Goal: Transaction & Acquisition: Book appointment/travel/reservation

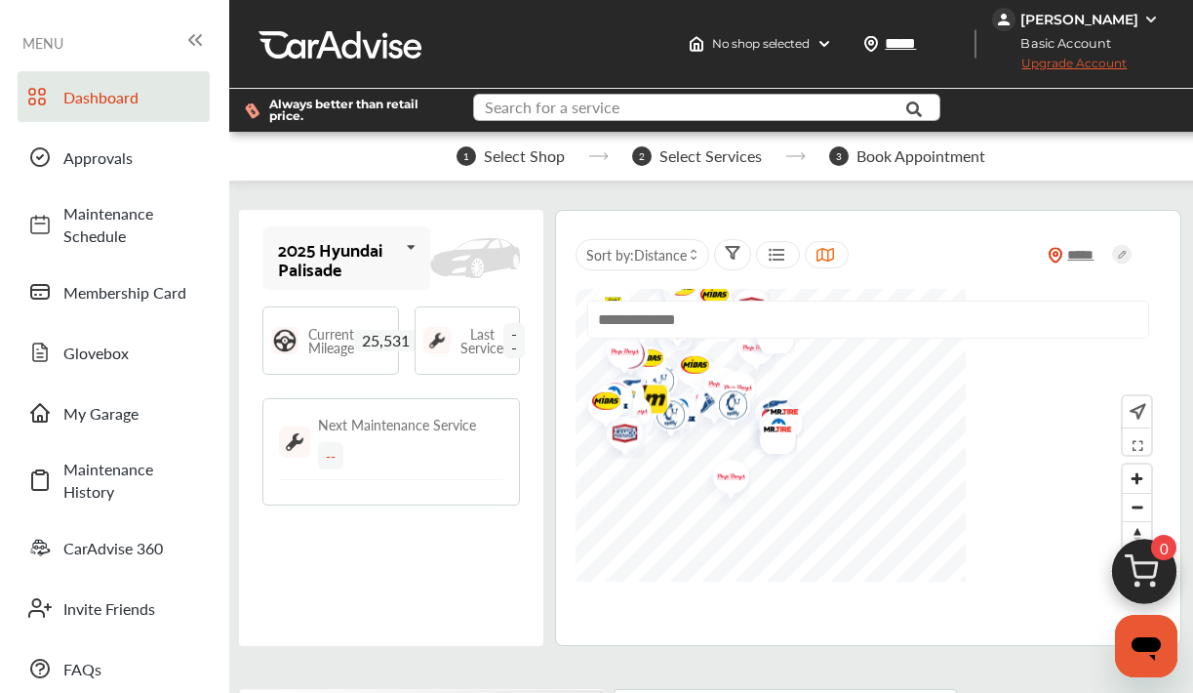
click at [822, 113] on input "text" at bounding box center [697, 110] width 444 height 30
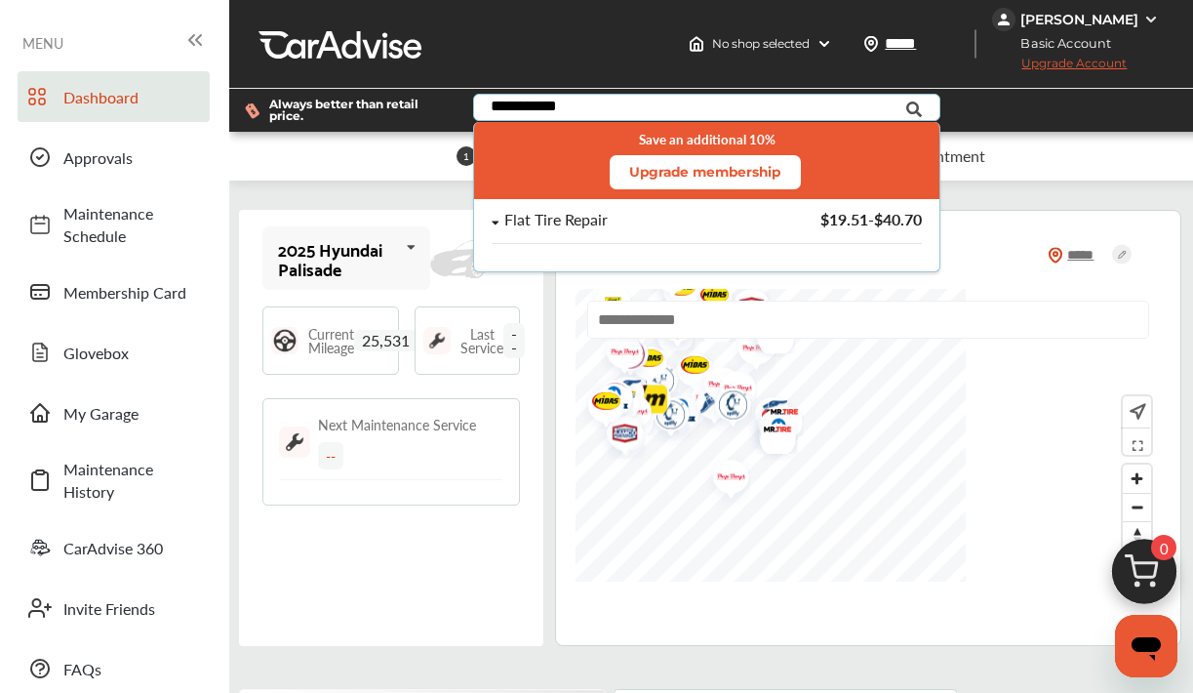
type input "**********"
drag, startPoint x: 822, startPoint y: 113, endPoint x: 755, endPoint y: 224, distance: 130.0
click at [755, 224] on div "Flat Tire Repair $19.51 - $40.70" at bounding box center [707, 220] width 430 height 17
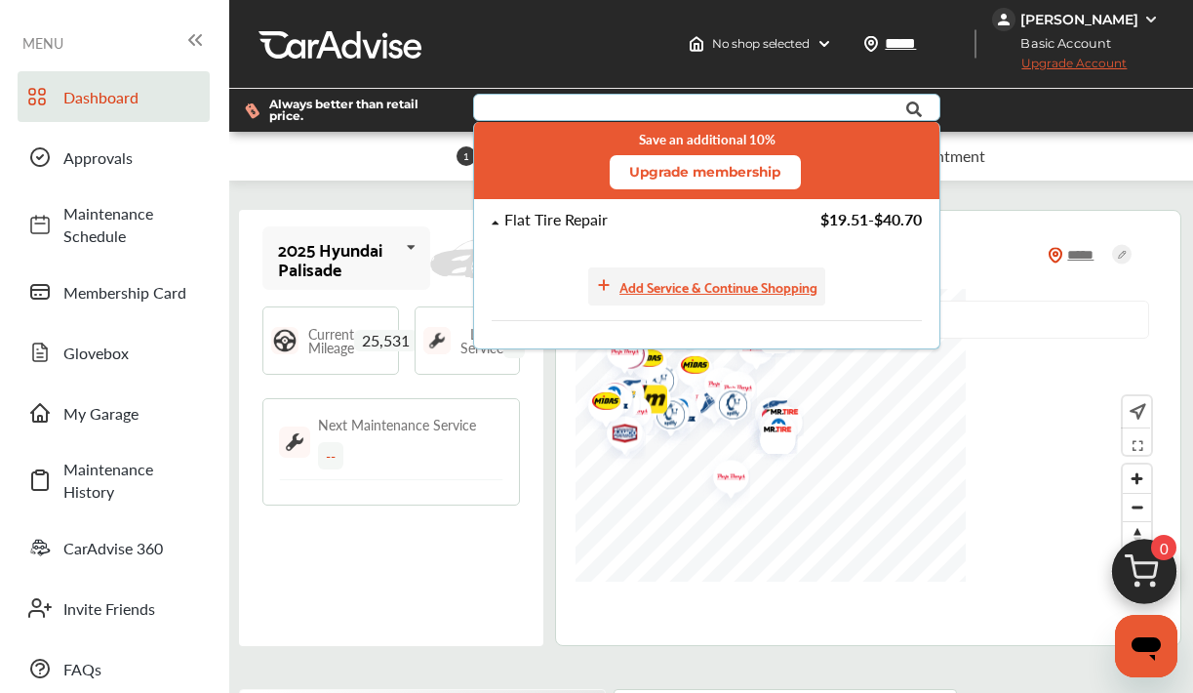
click at [656, 289] on div "Add Service & Continue Shopping" at bounding box center [719, 286] width 198 height 22
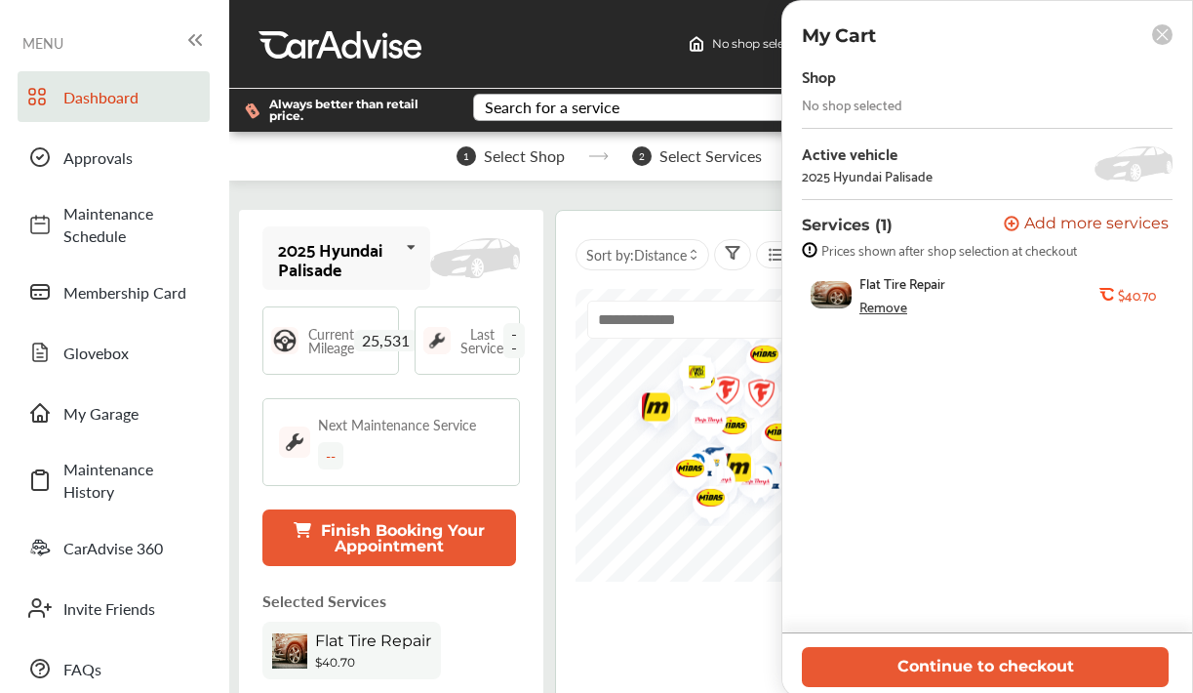
click at [1044, 216] on span "Add more services" at bounding box center [1096, 225] width 144 height 19
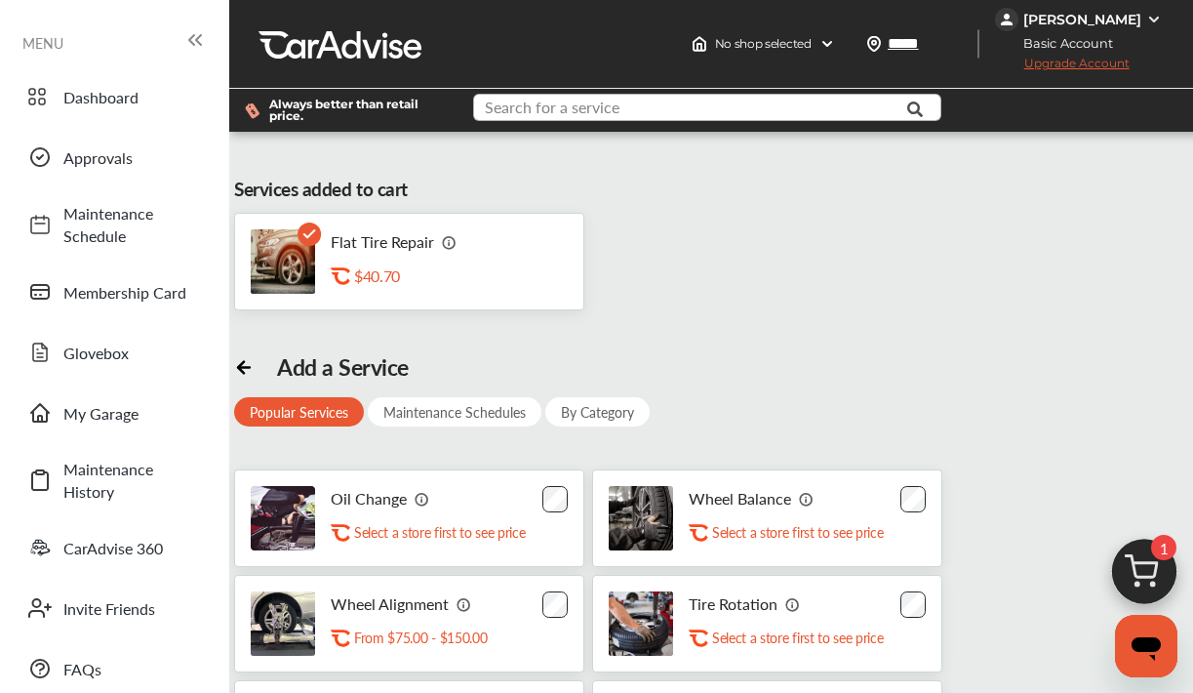
click at [623, 111] on input "text" at bounding box center [697, 110] width 445 height 30
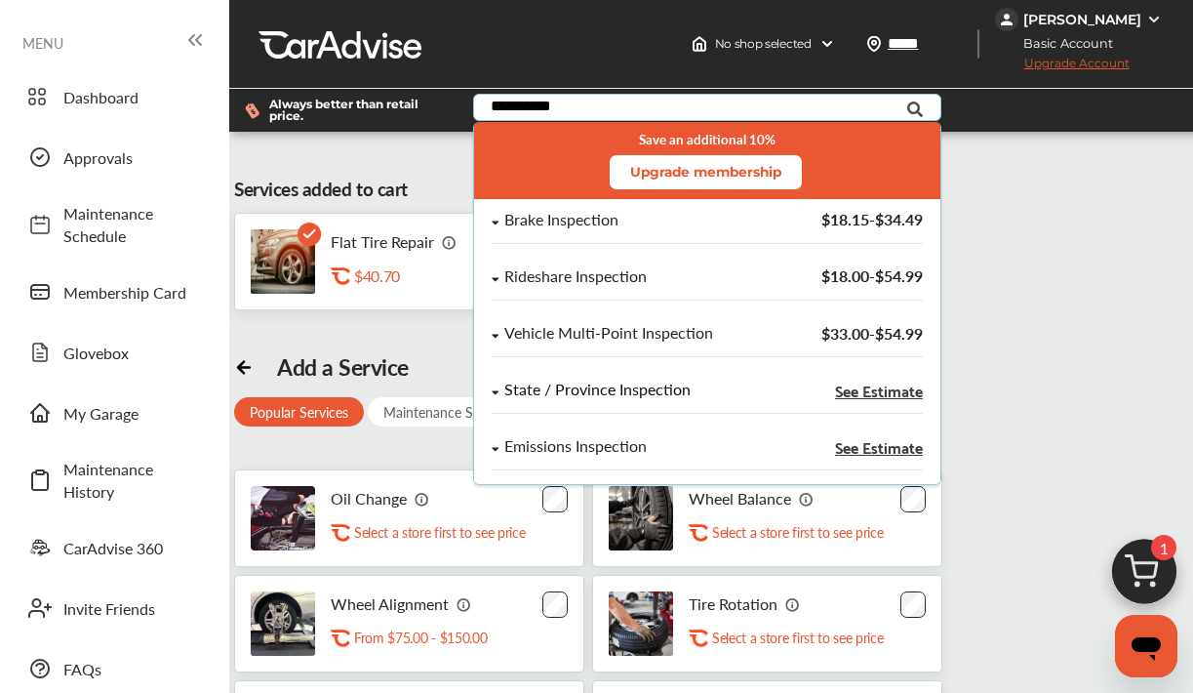
type input "**********"
click at [855, 385] on span "See Estimate" at bounding box center [879, 390] width 88 height 16
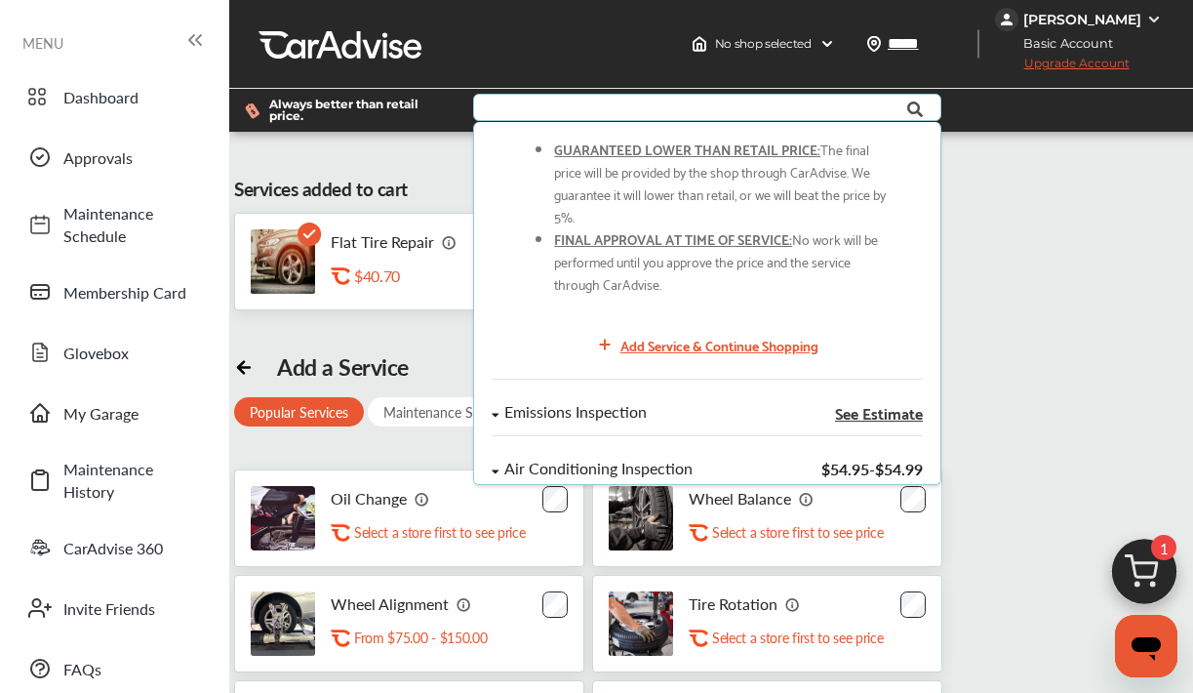
scroll to position [345, 0]
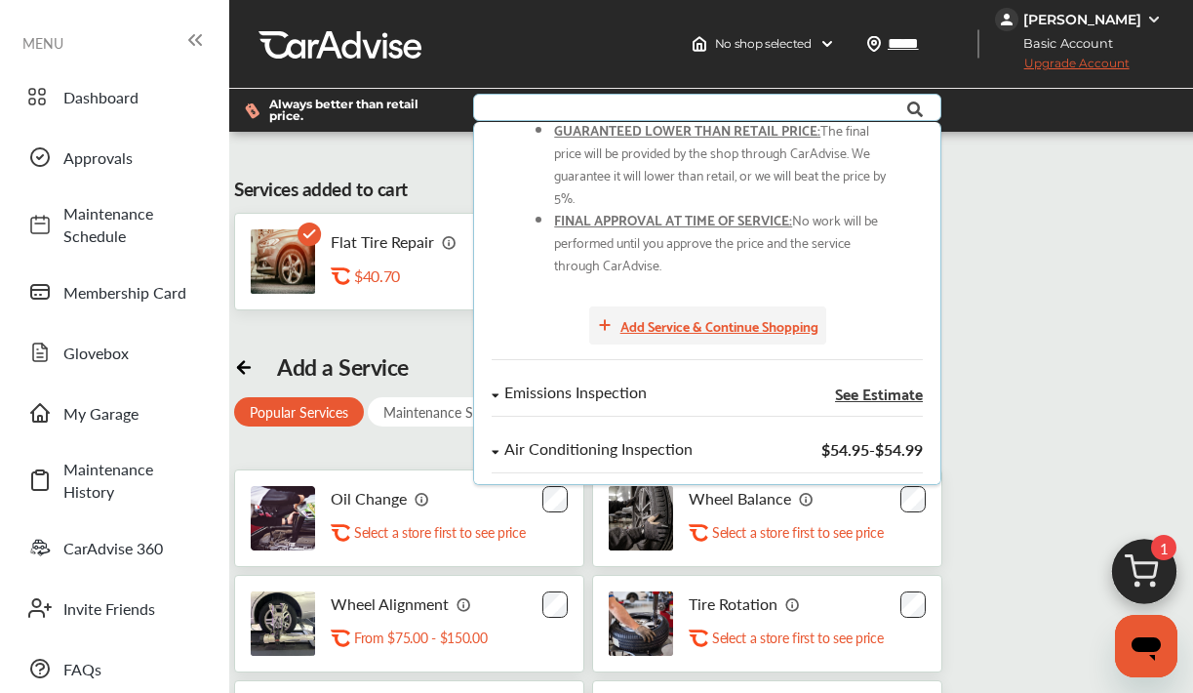
click at [728, 332] on div "Add Service & Continue Shopping" at bounding box center [720, 325] width 198 height 22
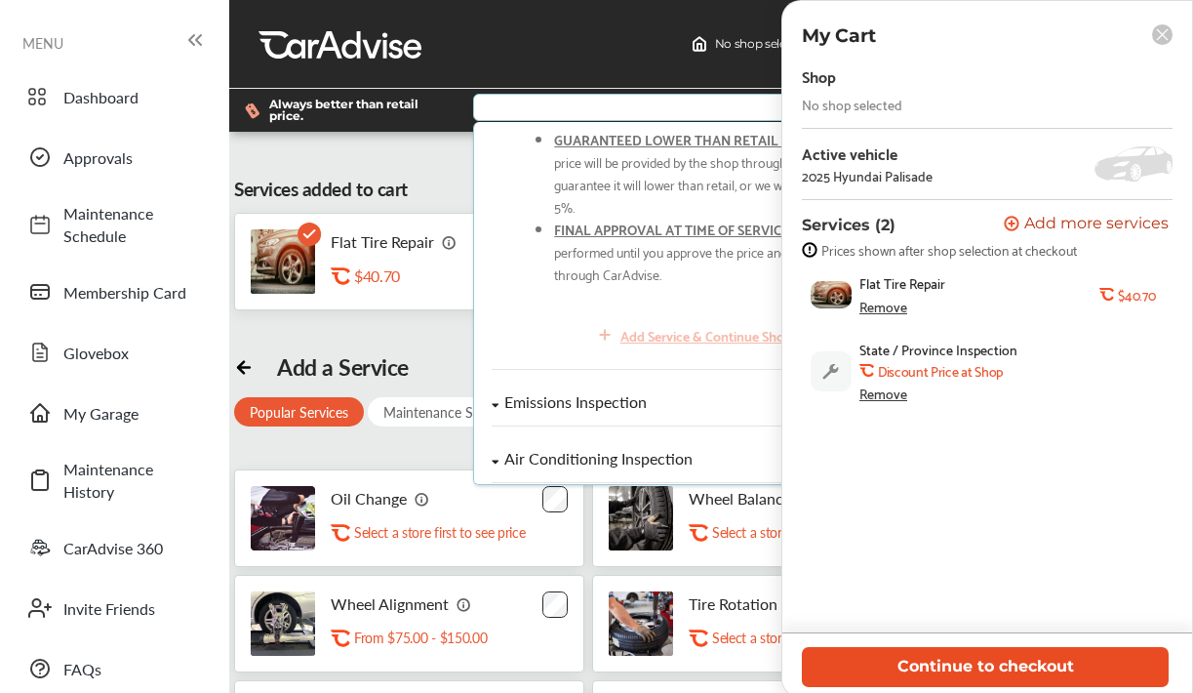
click at [1036, 677] on button "Continue to checkout" at bounding box center [985, 667] width 367 height 40
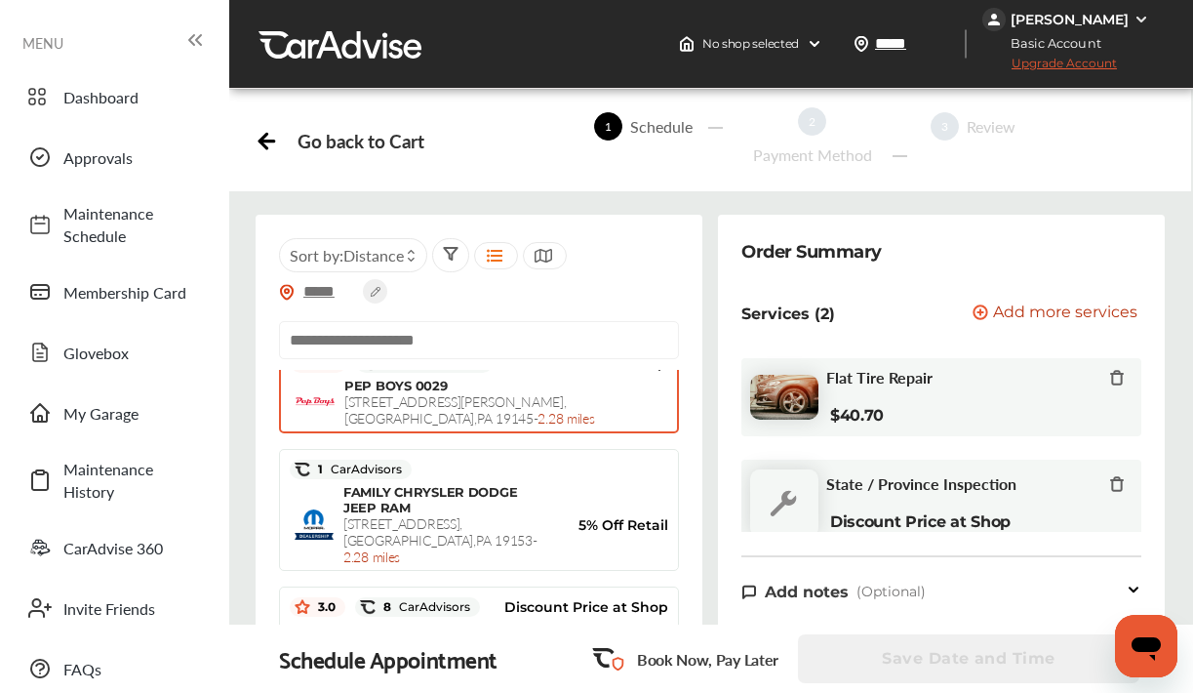
scroll to position [157, 0]
click at [266, 141] on icon at bounding box center [267, 141] width 15 height 0
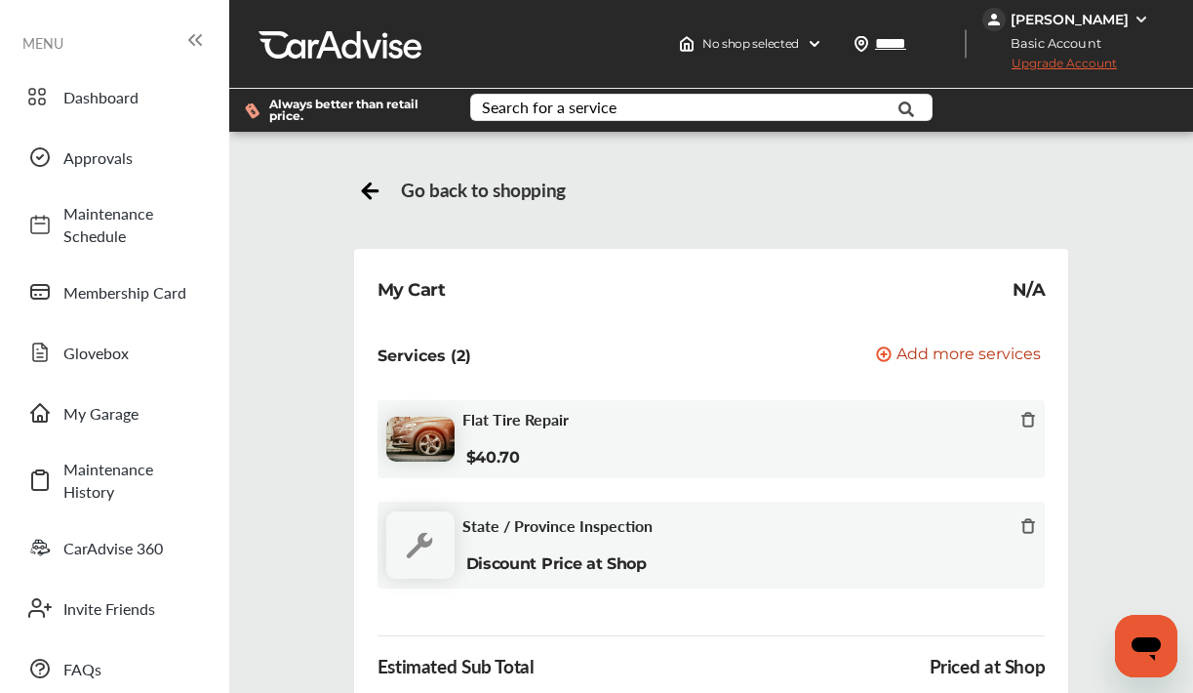
click at [925, 333] on div "Services (2) Add a service Add more services" at bounding box center [712, 356] width 668 height 50
click at [923, 356] on span "Add more services" at bounding box center [969, 355] width 144 height 19
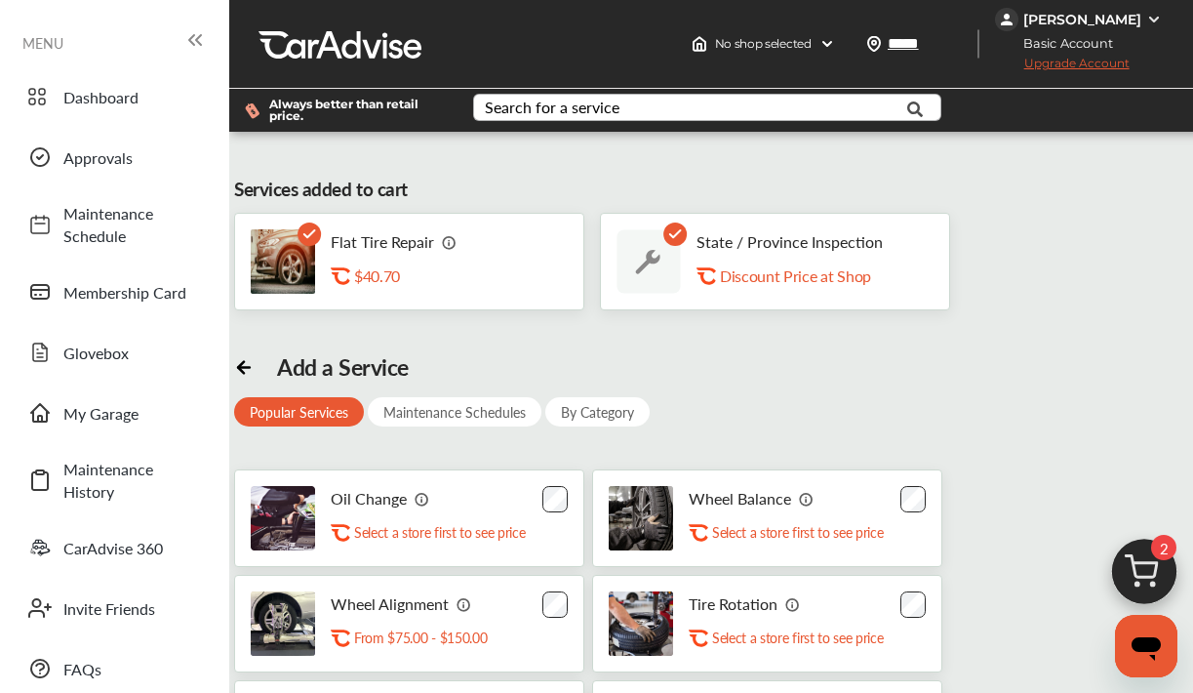
click at [523, 106] on div "Search for a service" at bounding box center [552, 108] width 135 height 16
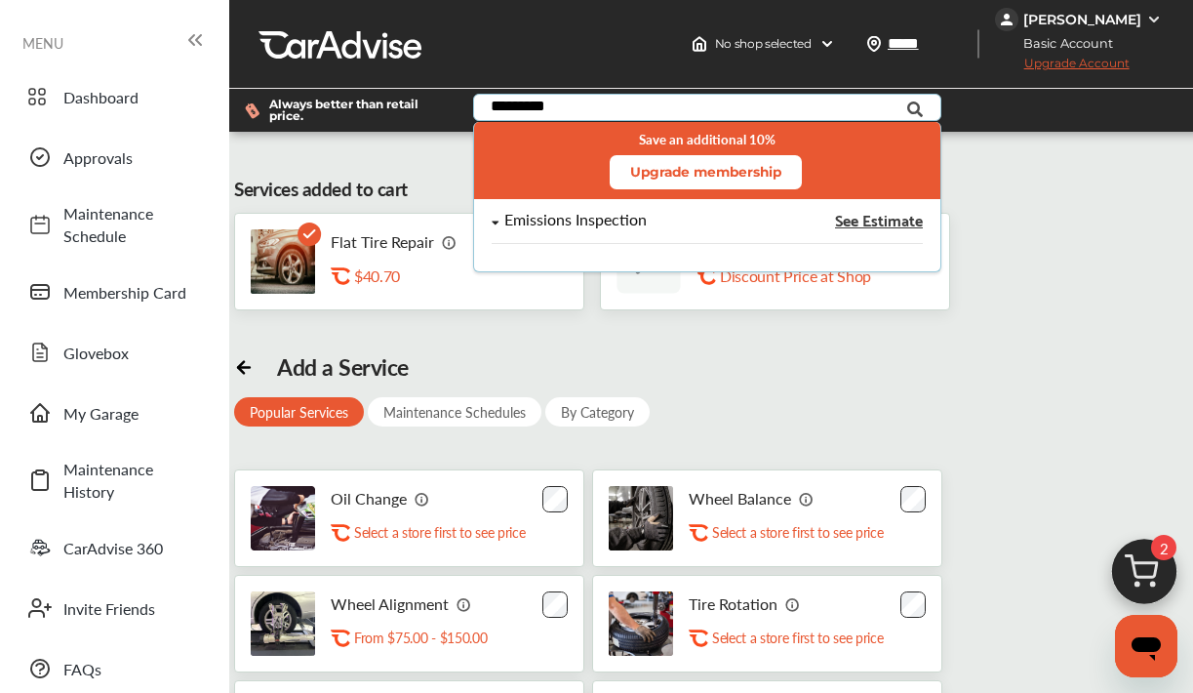
type input "*********"
click at [845, 220] on span "See Estimate" at bounding box center [879, 220] width 88 height 16
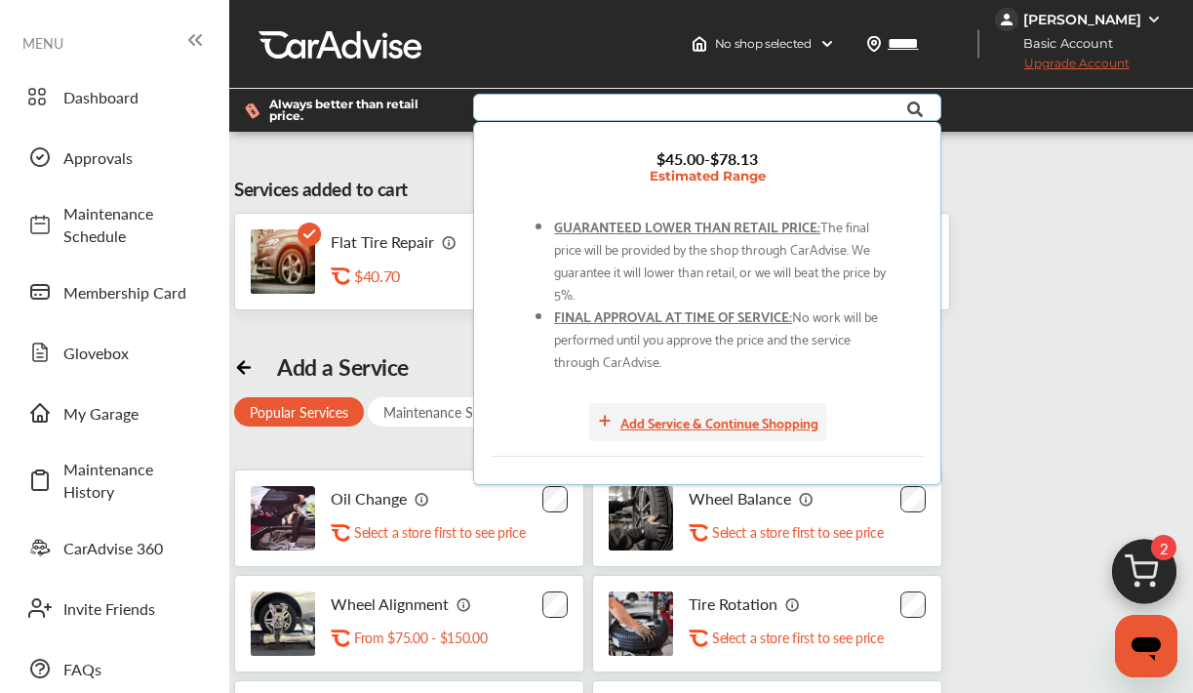
scroll to position [116, 0]
click at [716, 420] on div "Add Service & Continue Shopping" at bounding box center [720, 422] width 198 height 22
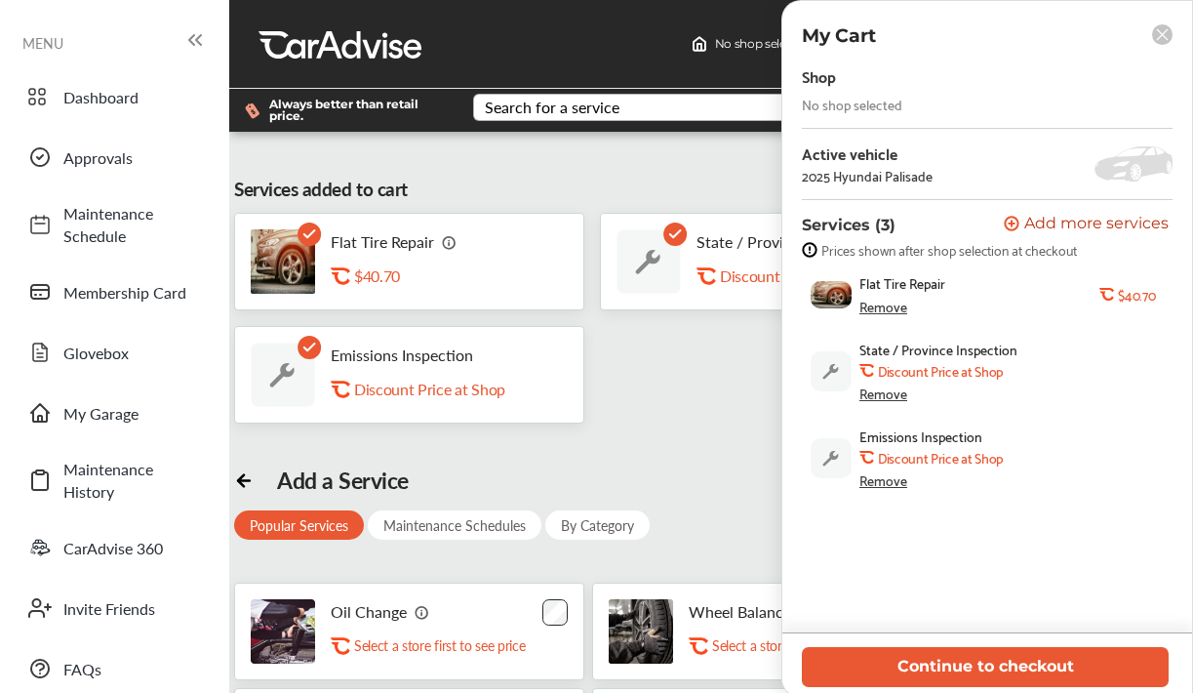
click at [1163, 41] on rect at bounding box center [1162, 34] width 20 height 20
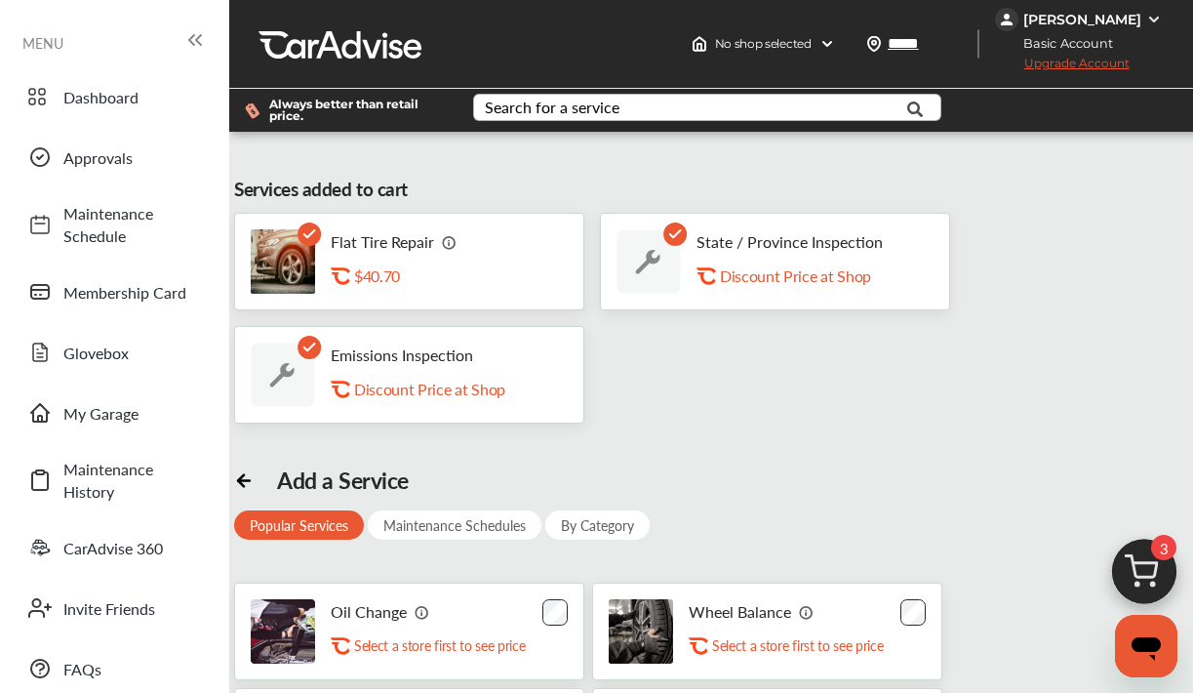
click at [1143, 568] on img at bounding box center [1145, 577] width 94 height 94
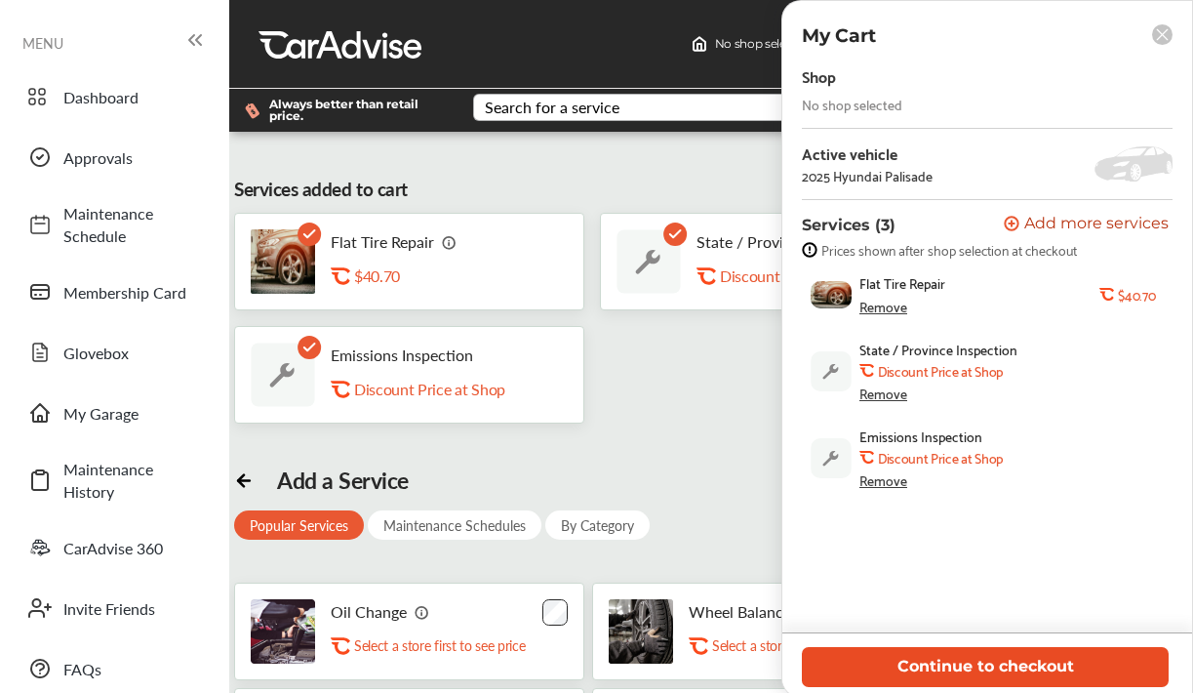
click at [1016, 666] on button "Continue to checkout" at bounding box center [985, 667] width 367 height 40
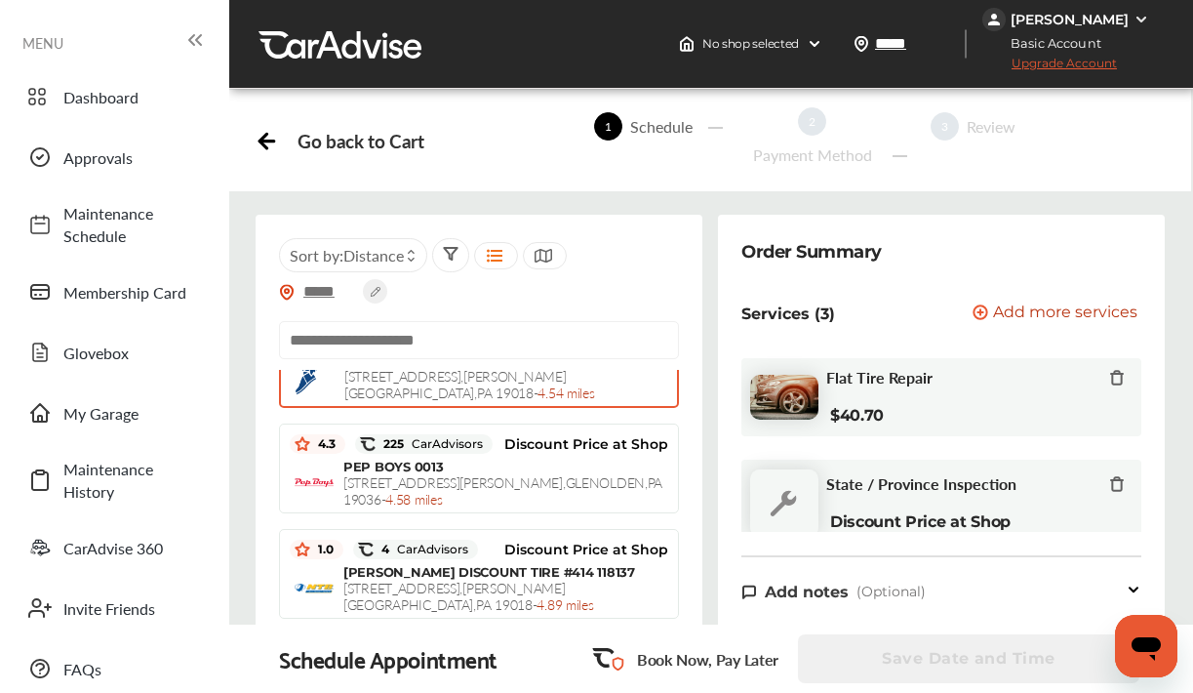
scroll to position [1272, 0]
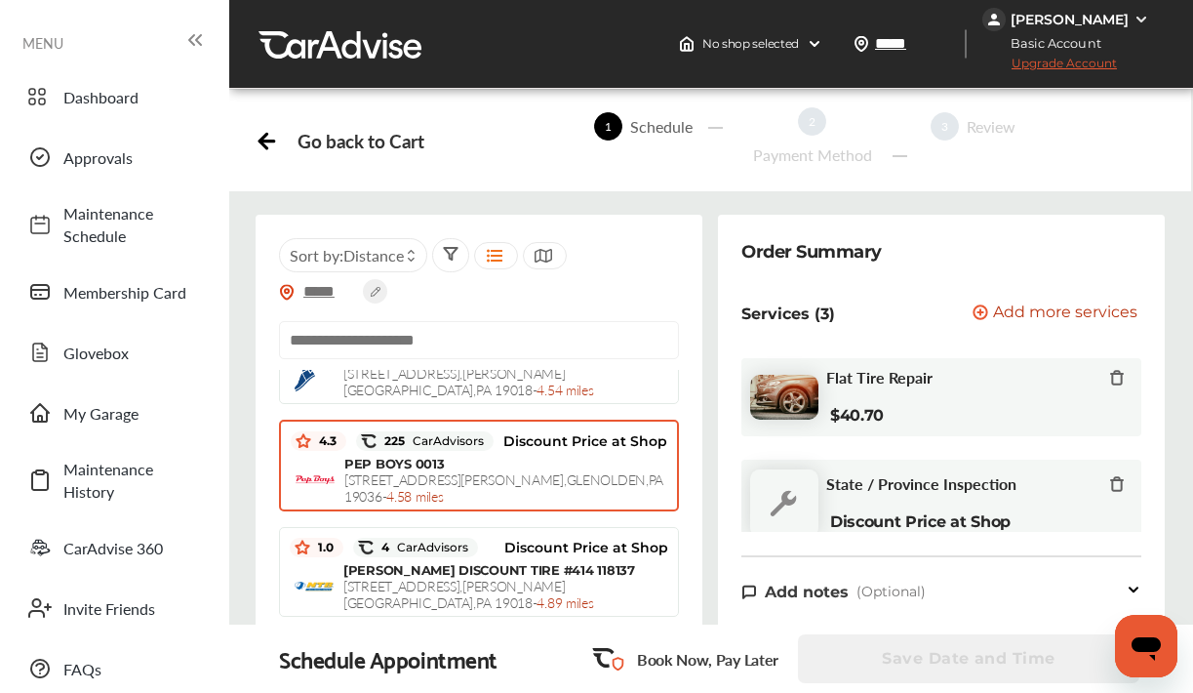
click at [533, 494] on div "PEP BOYS 0013 [STREET_ADDRESS][PERSON_NAME] - 4.58 miles" at bounding box center [505, 480] width 323 height 49
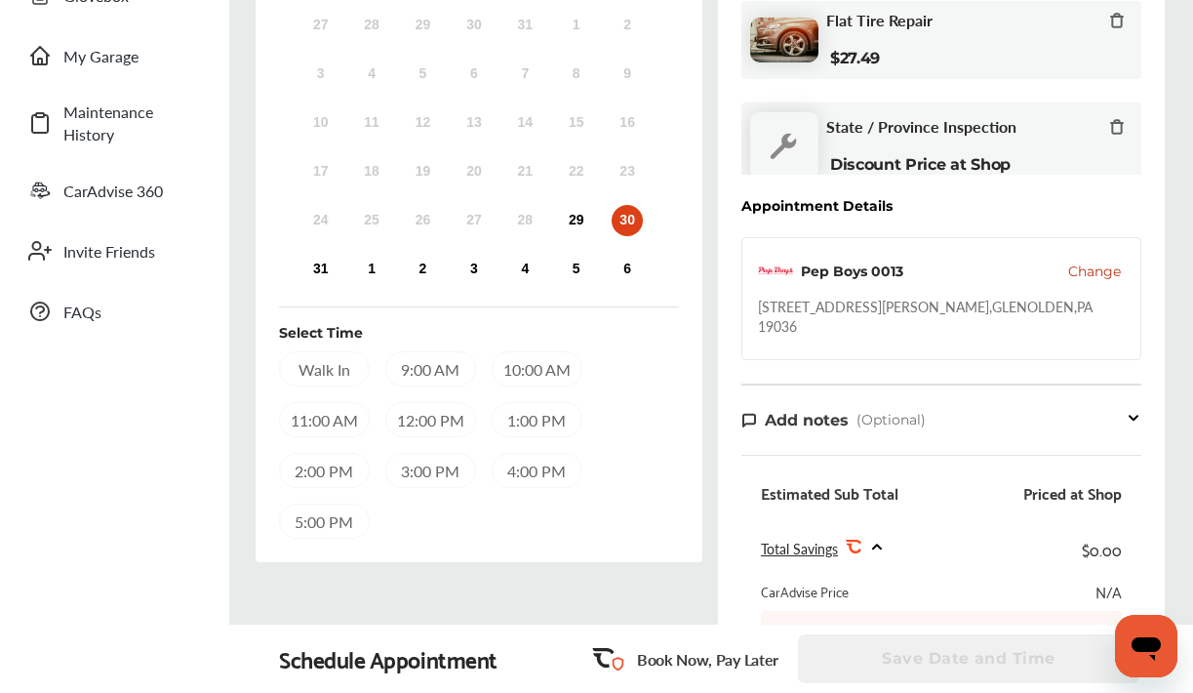
scroll to position [370, 0]
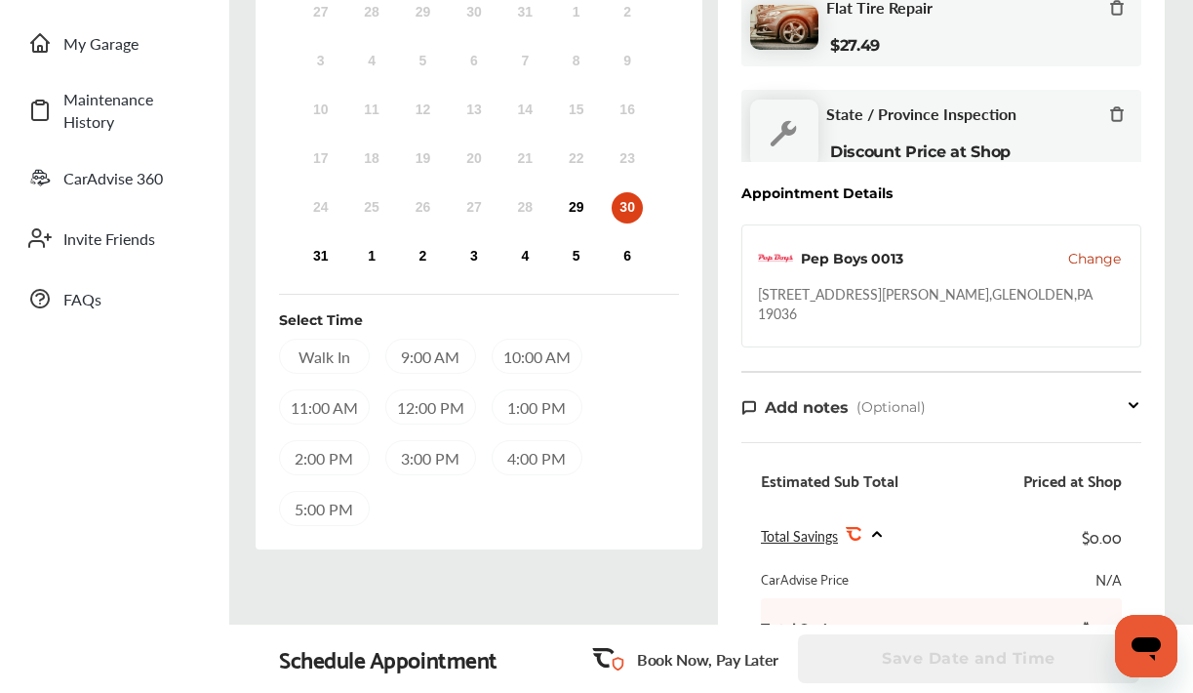
click at [428, 365] on div "9:00 AM" at bounding box center [430, 356] width 91 height 35
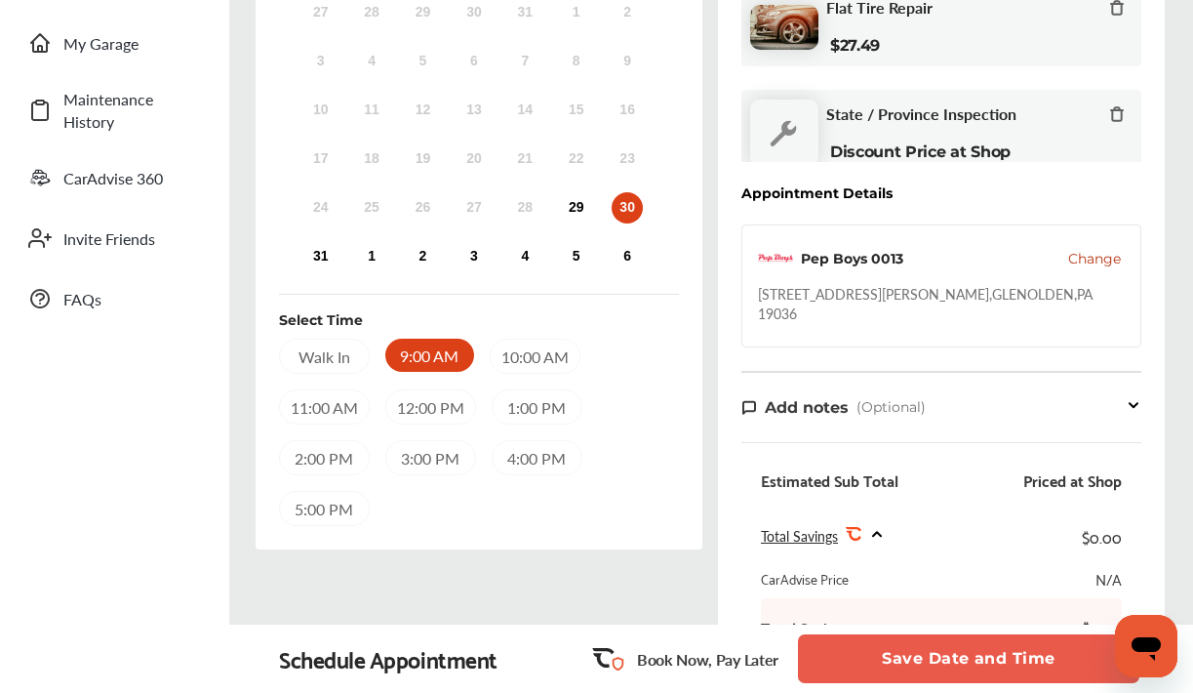
click at [923, 662] on button "Save Date and Time" at bounding box center [968, 658] width 341 height 49
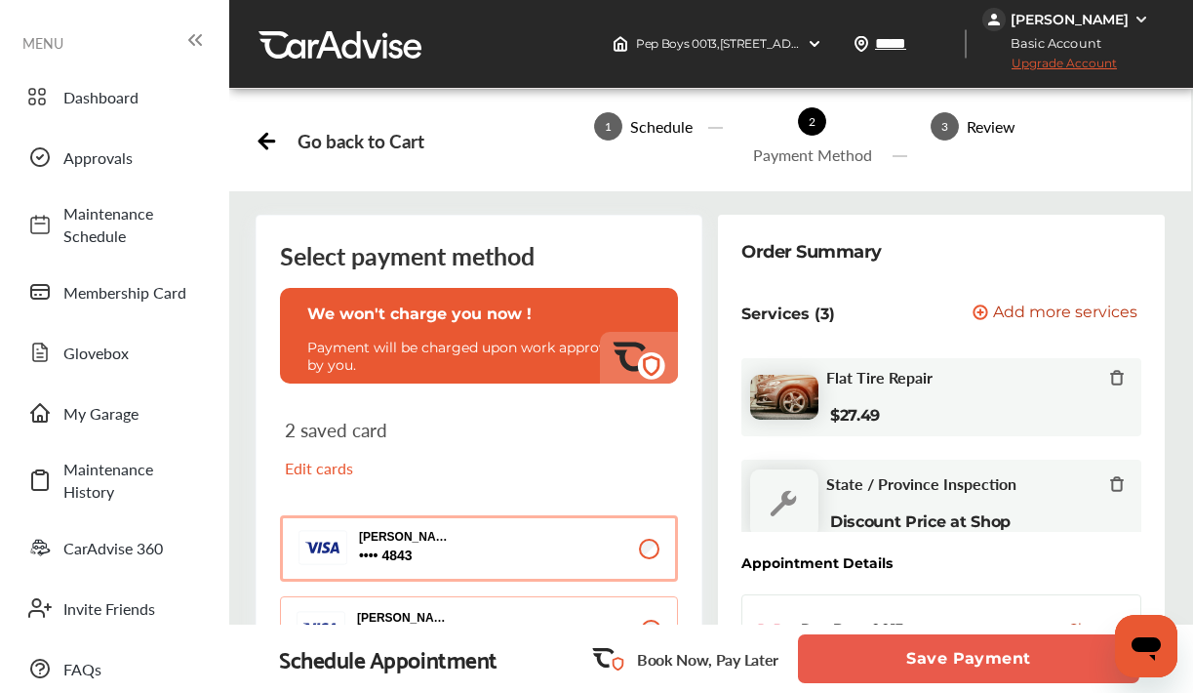
click at [889, 666] on button "Save Payment" at bounding box center [968, 658] width 341 height 49
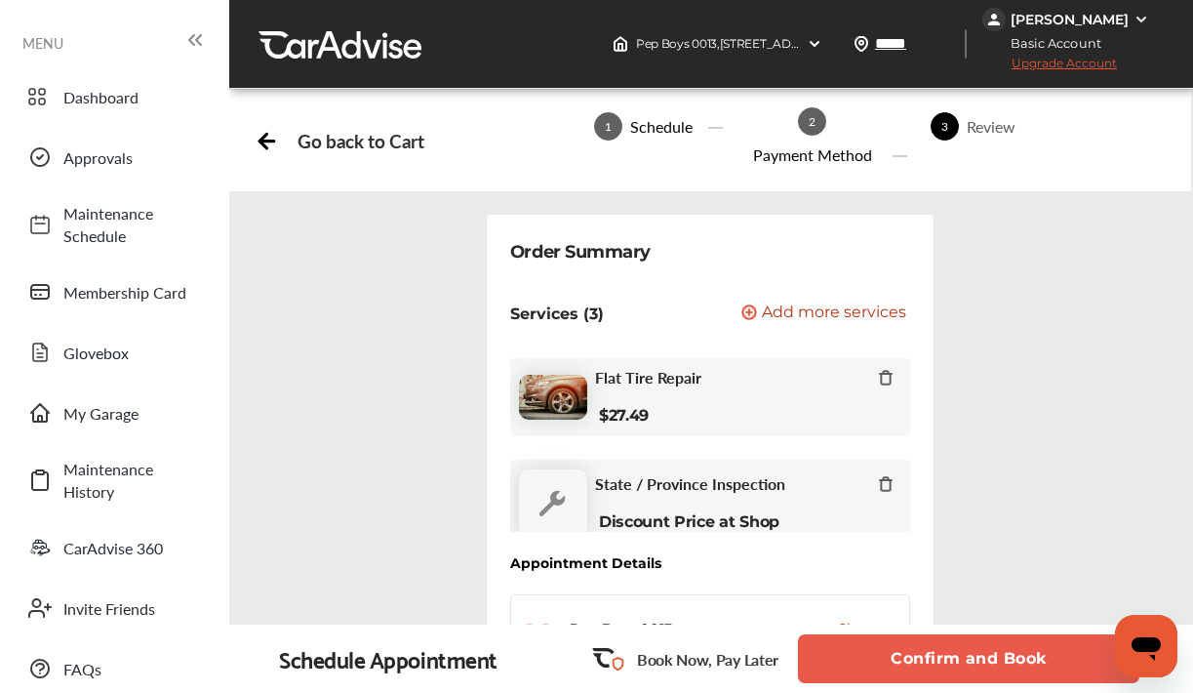
click at [910, 651] on button "Confirm and Book" at bounding box center [968, 658] width 341 height 49
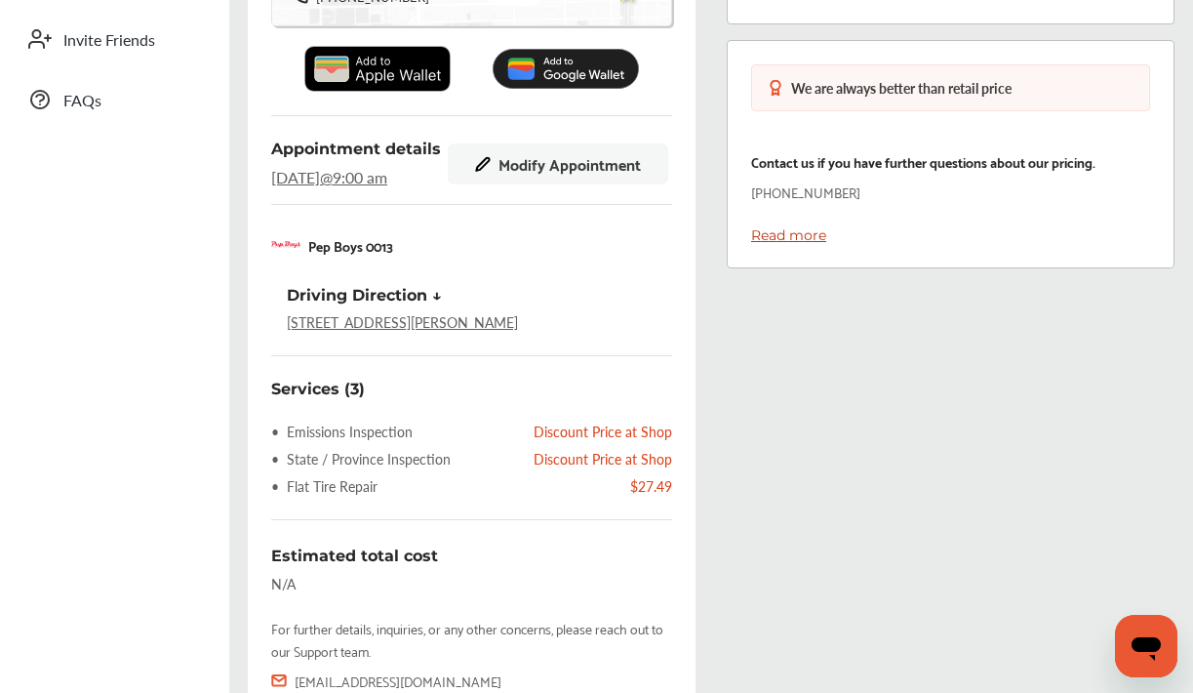
scroll to position [567, 0]
